Goal: Transaction & Acquisition: Purchase product/service

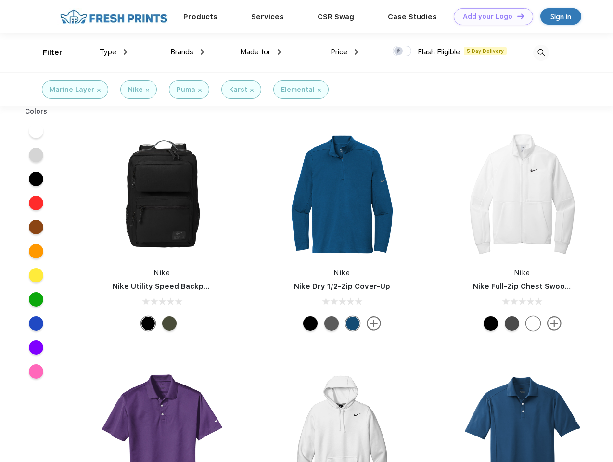
click at [490, 16] on link "Add your Logo Design Tool" at bounding box center [492, 16] width 79 height 17
click at [0, 0] on div "Design Tool" at bounding box center [0, 0] width 0 height 0
click at [516, 16] on link "Add your Logo Design Tool" at bounding box center [492, 16] width 79 height 17
click at [46, 52] on div "Filter" at bounding box center [53, 52] width 20 height 11
click at [113, 52] on span "Type" at bounding box center [108, 52] width 17 height 9
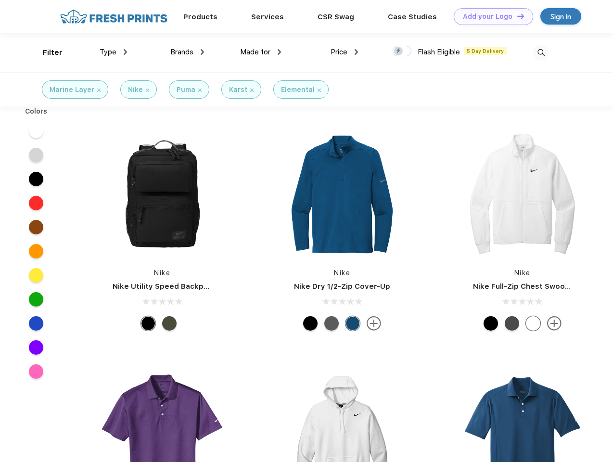
click at [187, 52] on span "Brands" at bounding box center [181, 52] width 23 height 9
click at [261, 52] on span "Made for" at bounding box center [255, 52] width 30 height 9
click at [344, 52] on span "Price" at bounding box center [338, 52] width 17 height 9
click at [402, 51] on div at bounding box center [401, 51] width 19 height 11
click at [399, 51] on input "checkbox" at bounding box center [395, 48] width 6 height 6
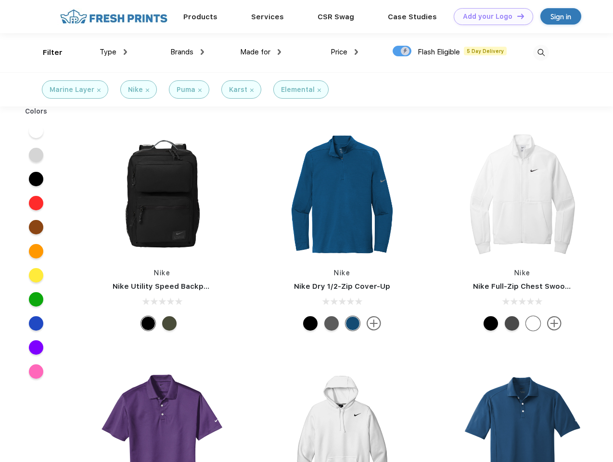
click at [540, 52] on img at bounding box center [541, 53] width 16 height 16
